Goal: Information Seeking & Learning: Learn about a topic

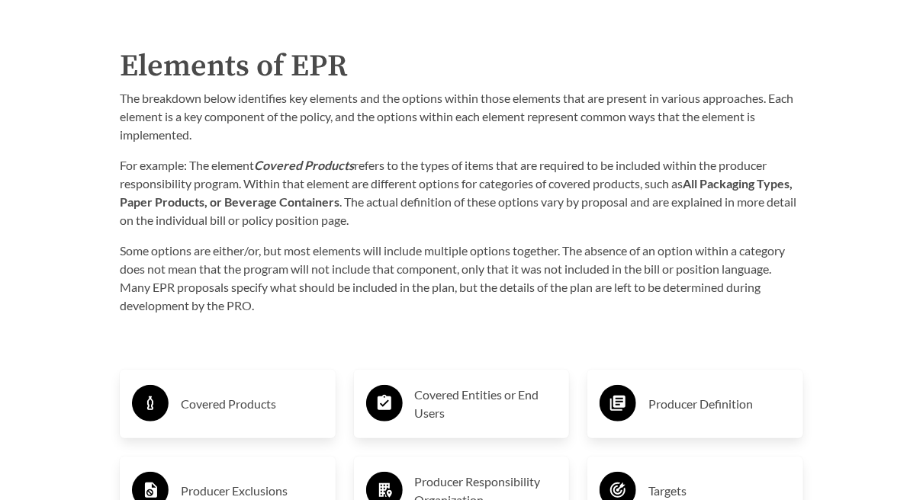
scroll to position [2210, 0]
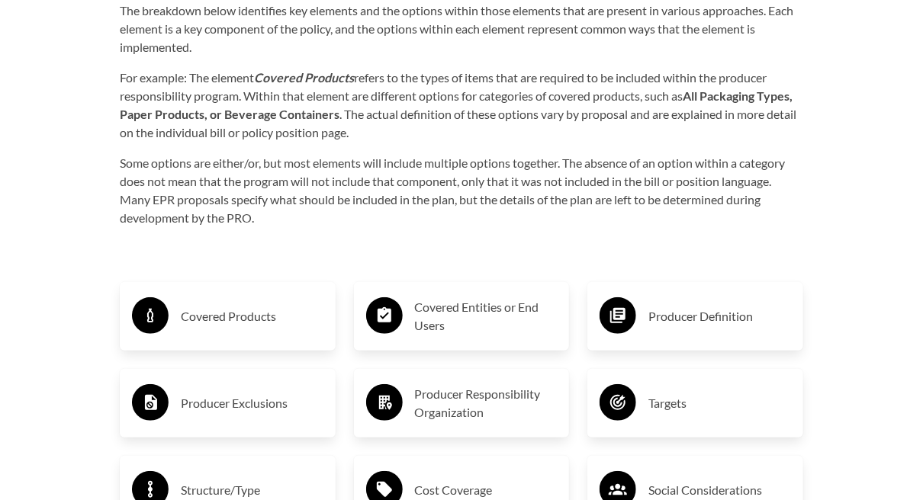
click at [181, 329] on h3 "Covered Products" at bounding box center [252, 316] width 143 height 24
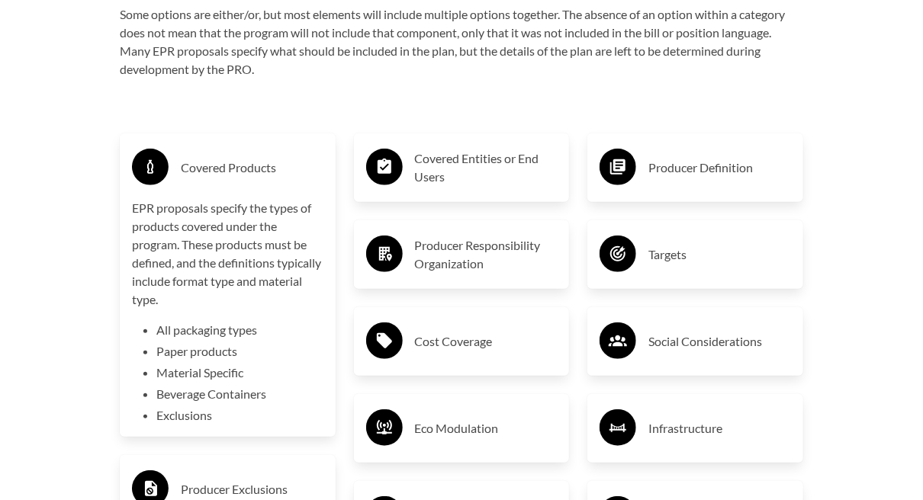
scroll to position [2364, 0]
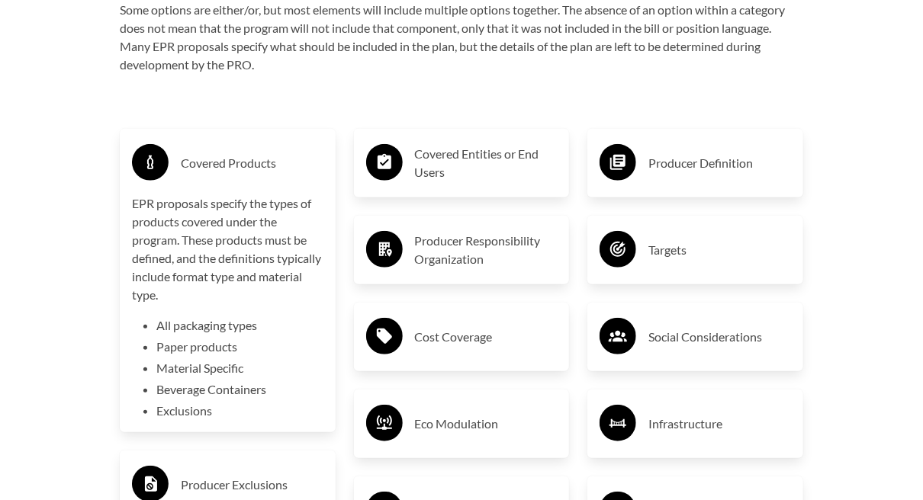
click at [803, 74] on p "Some options are either/or, but most elements will include multiple options tog…" at bounding box center [461, 37] width 683 height 73
click at [711, 175] on h3 "Producer Definition" at bounding box center [719, 163] width 143 height 24
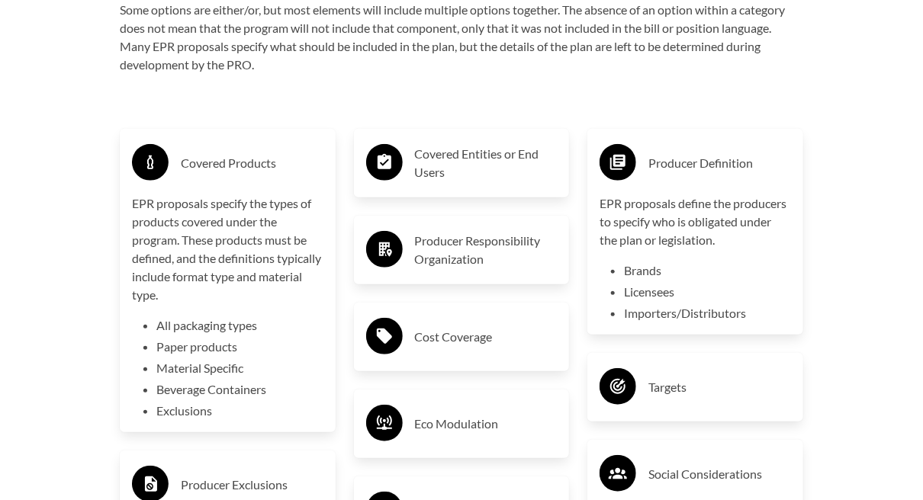
click at [422, 185] on div "Covered Entities or End Users" at bounding box center [461, 163] width 191 height 44
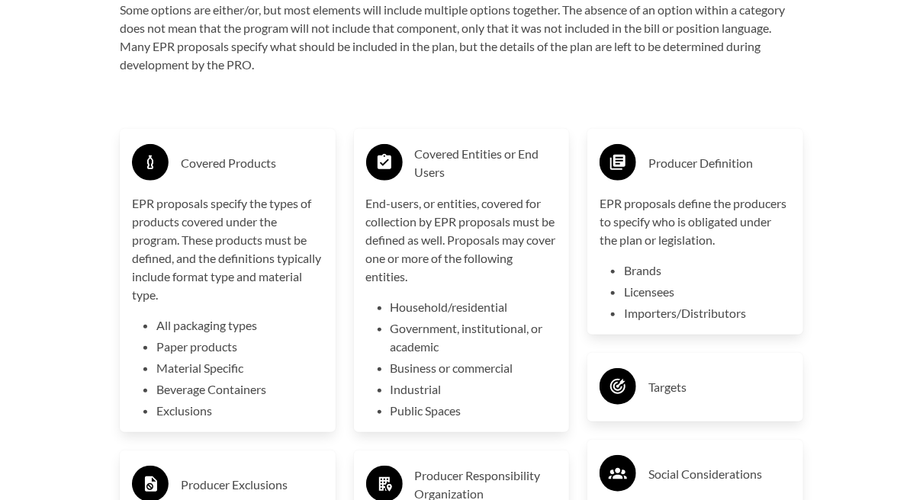
scroll to position [2515, 0]
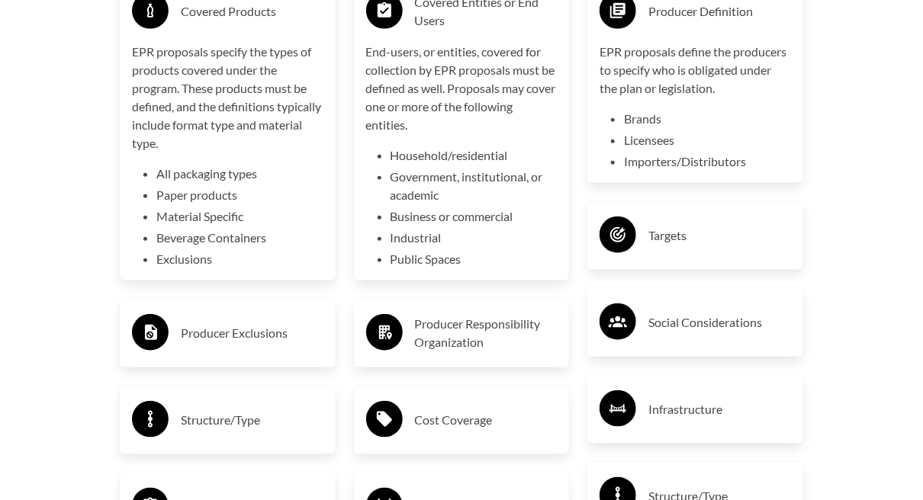
click at [181, 326] on h3 "Producer Exclusions" at bounding box center [252, 333] width 143 height 24
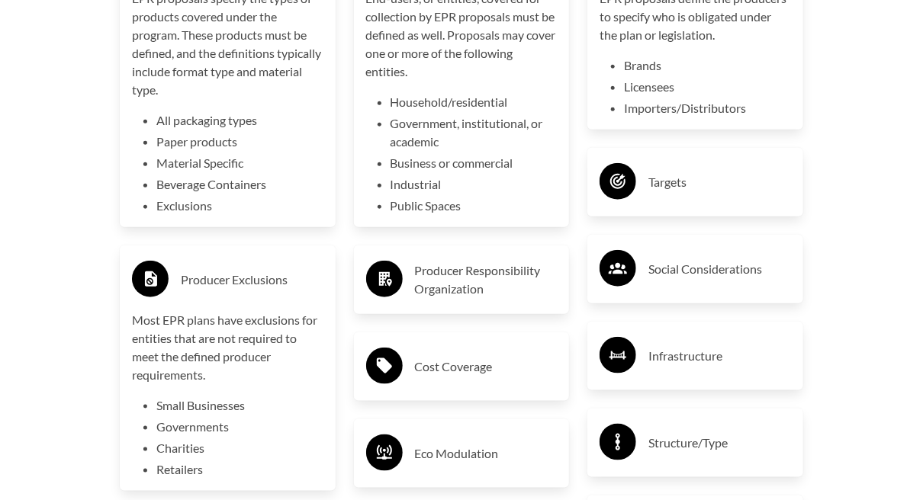
scroll to position [2592, 0]
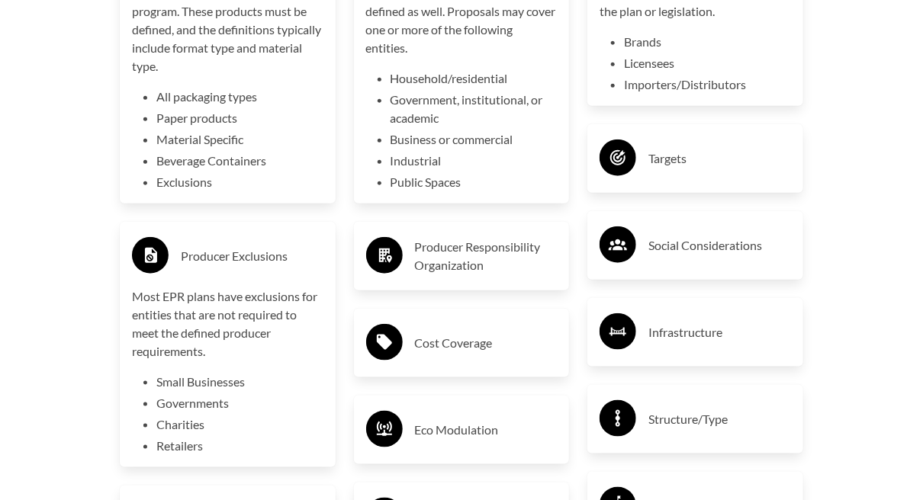
click at [459, 238] on h3 "Producer Responsibility Organization" at bounding box center [486, 256] width 143 height 37
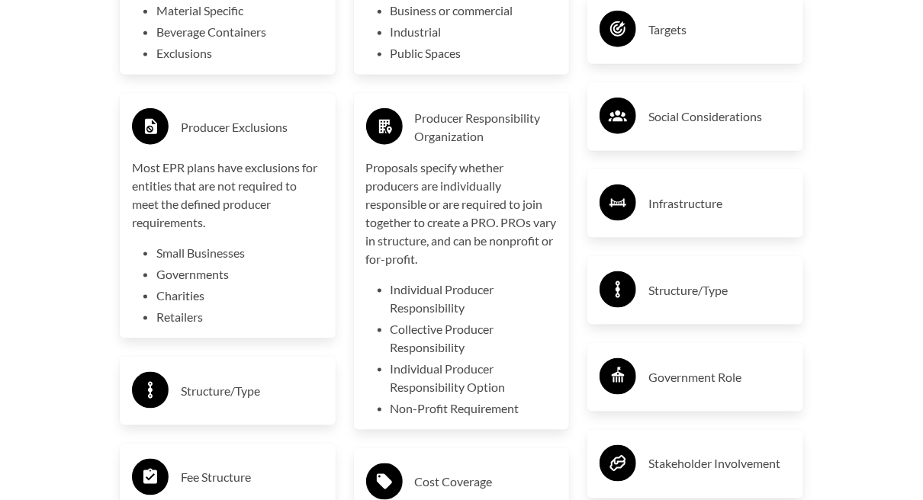
scroll to position [2821, 0]
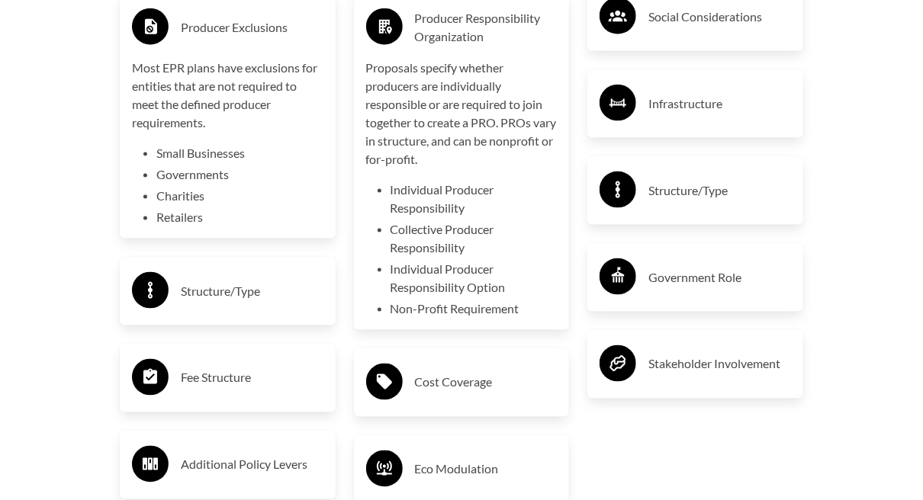
click at [449, 371] on h3 "Cost Coverage" at bounding box center [486, 383] width 143 height 24
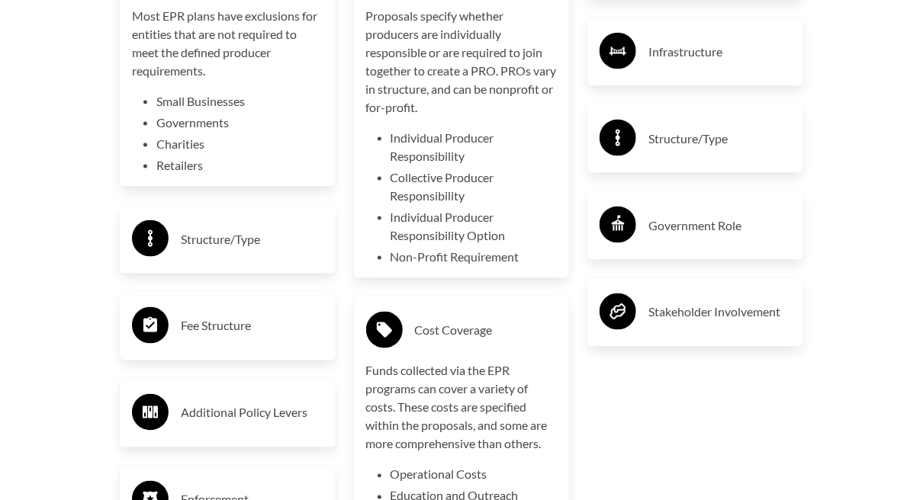
scroll to position [2897, 0]
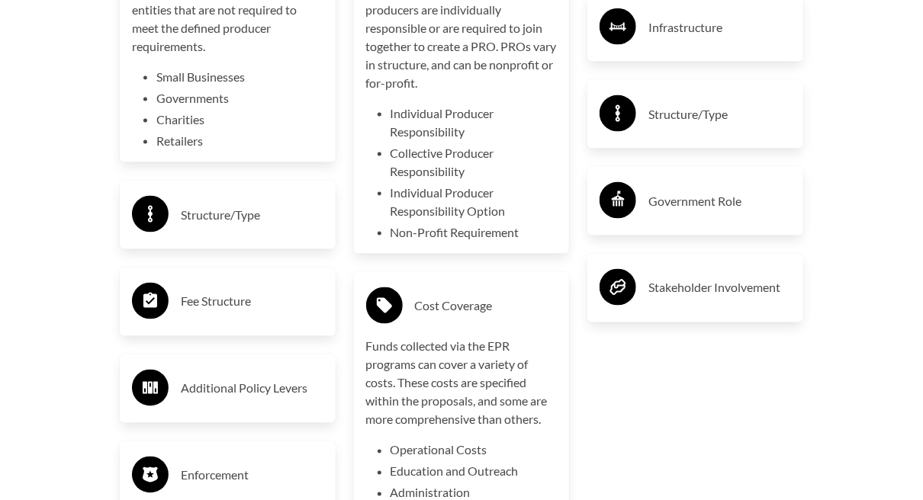
click at [264, 290] on h3 "Fee Structure" at bounding box center [252, 302] width 143 height 24
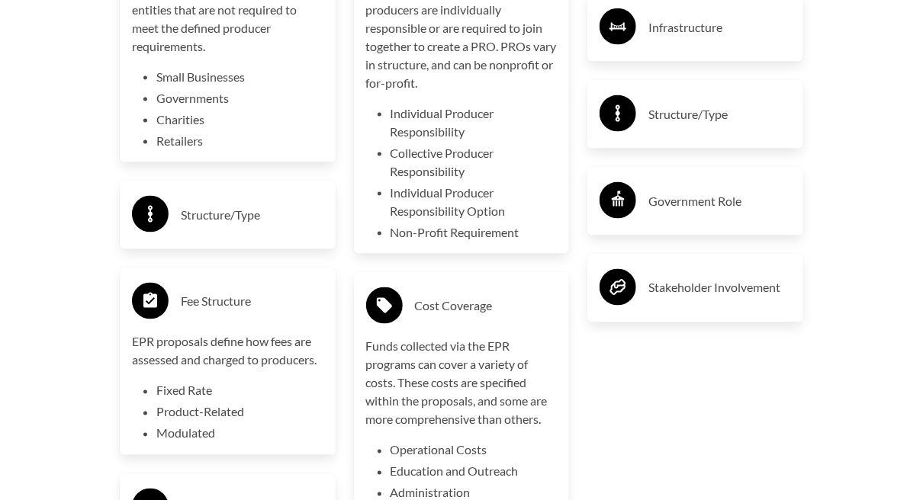
click at [199, 203] on h3 "Structure/Type" at bounding box center [252, 215] width 143 height 24
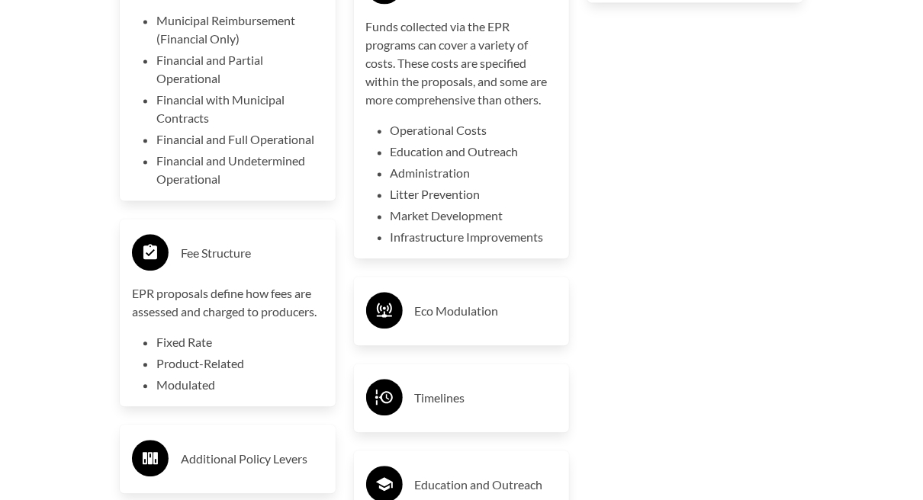
scroll to position [3278, 0]
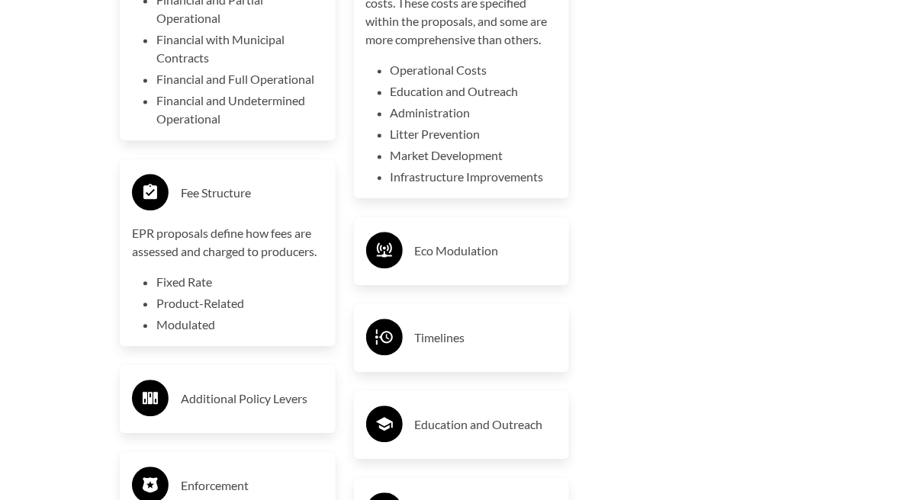
click at [503, 326] on h3 "Timelines" at bounding box center [486, 338] width 143 height 24
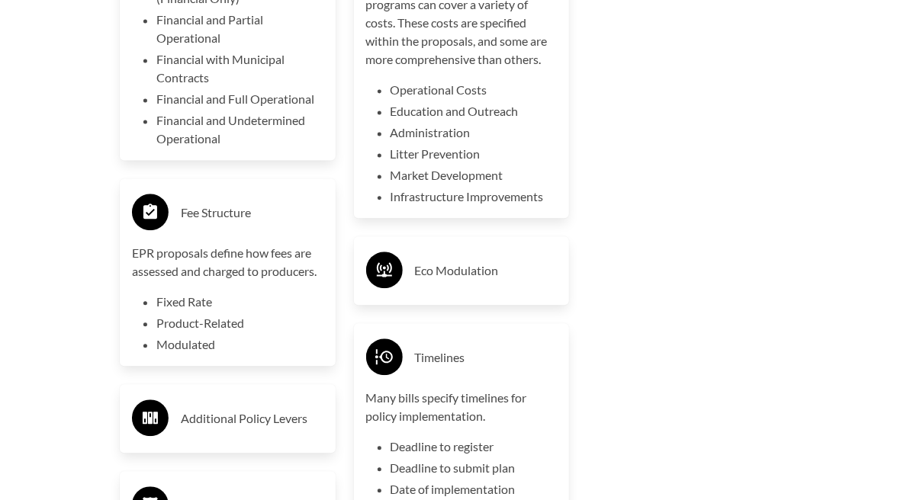
scroll to position [3202, 0]
